Goal: Information Seeking & Learning: Learn about a topic

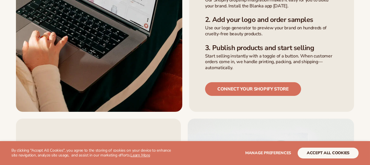
scroll to position [433, 0]
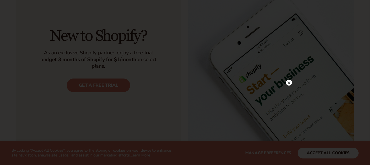
click at [288, 83] on icon at bounding box center [288, 82] width 3 height 3
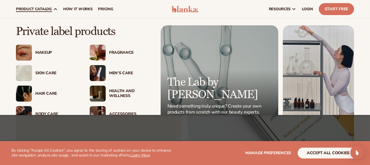
click at [117, 73] on div "Men’s Care" at bounding box center [130, 73] width 43 height 5
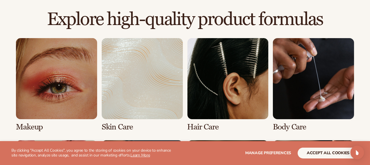
scroll to position [395, 0]
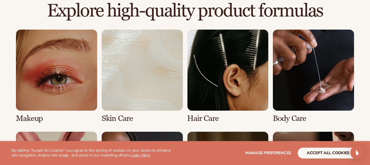
click at [369, 144] on section "WE USE COOKIES By clicking "Accept All Cookies", you agree to the storing of co…" at bounding box center [185, 153] width 370 height 24
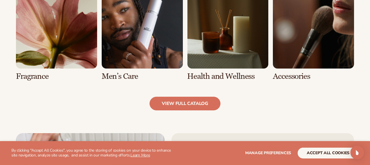
click at [128, 51] on link "6 / 8" at bounding box center [142, 33] width 81 height 93
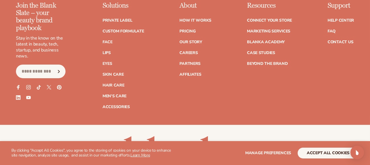
scroll to position [1117, 0]
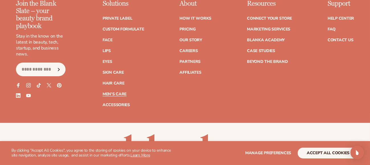
click at [115, 92] on link "Men's Care" at bounding box center [115, 94] width 24 height 4
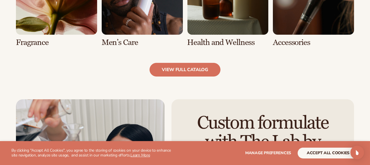
scroll to position [592, 0]
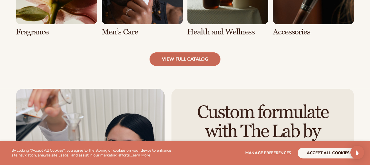
click at [185, 58] on link "view full catalog" at bounding box center [185, 59] width 71 height 14
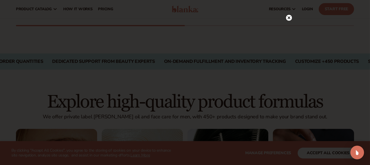
scroll to position [159, 0]
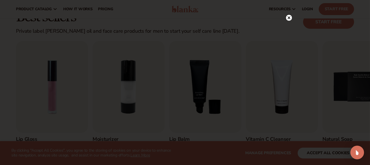
click at [290, 17] on circle at bounding box center [289, 18] width 6 height 6
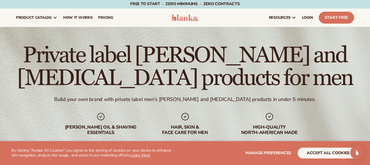
scroll to position [0, 0]
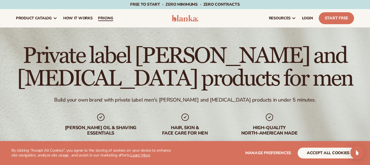
click at [105, 18] on span "pricing" at bounding box center [105, 18] width 15 height 5
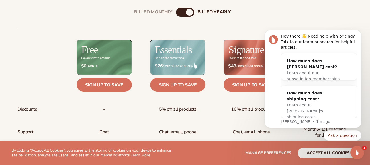
scroll to position [213, 0]
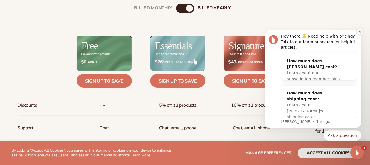
click at [360, 33] on icon "Dismiss notification" at bounding box center [359, 31] width 3 height 3
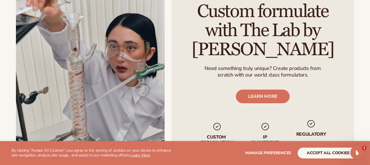
scroll to position [786, 0]
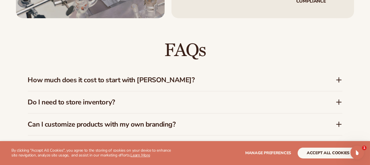
click at [338, 77] on icon at bounding box center [339, 80] width 7 height 7
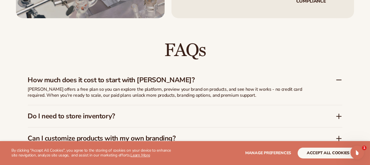
click at [337, 113] on icon at bounding box center [339, 116] width 7 height 7
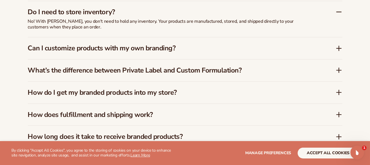
scroll to position [877, 0]
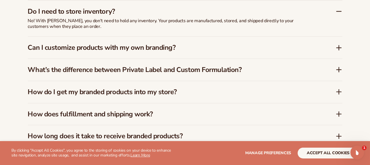
click at [338, 44] on icon at bounding box center [339, 47] width 7 height 7
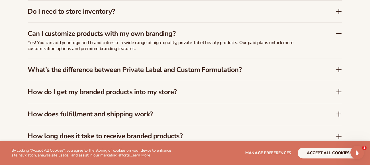
click at [339, 66] on icon at bounding box center [339, 69] width 7 height 7
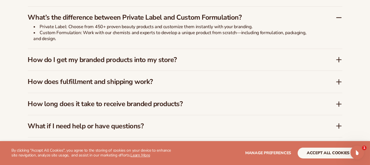
scroll to position [923, 0]
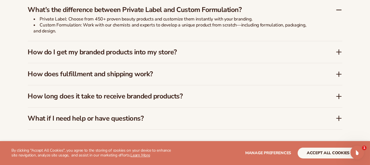
click at [339, 52] on icon at bounding box center [339, 52] width 5 height 0
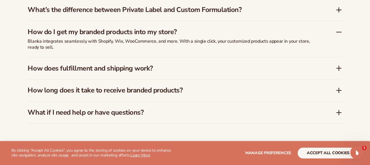
click at [339, 91] on icon at bounding box center [339, 91] width 5 height 0
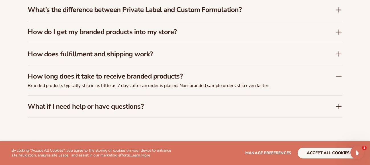
click at [338, 54] on icon at bounding box center [339, 54] width 5 height 0
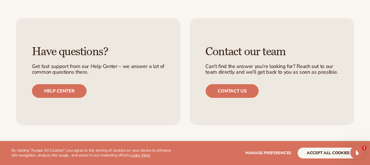
scroll to position [1212, 0]
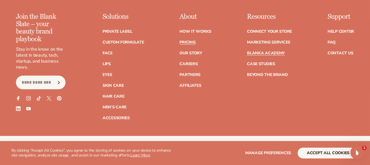
click at [263, 51] on link "Blanka Academy" at bounding box center [266, 53] width 38 height 4
